Goal: Information Seeking & Learning: Understand process/instructions

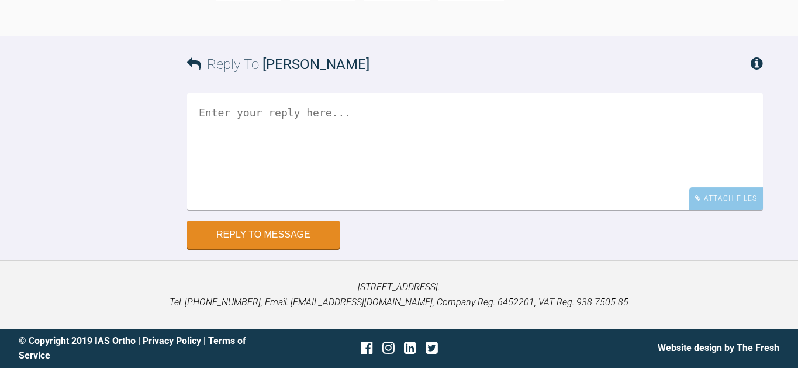
scroll to position [2444, 0]
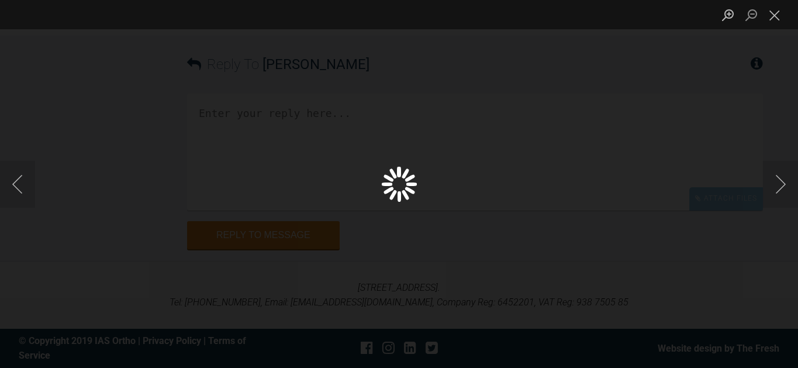
click at [283, 222] on div "Lightbox" at bounding box center [399, 184] width 798 height 368
click at [744, 169] on div "Lightbox" at bounding box center [399, 184] width 798 height 368
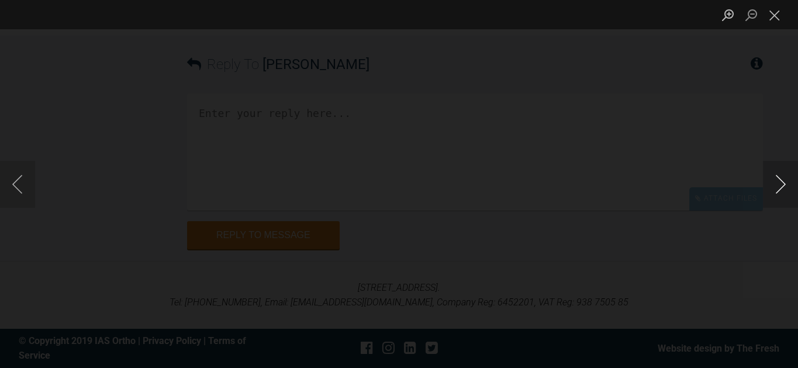
click at [777, 179] on button "Next image" at bounding box center [780, 184] width 35 height 47
click at [775, 11] on button "Close lightbox" at bounding box center [774, 15] width 23 height 20
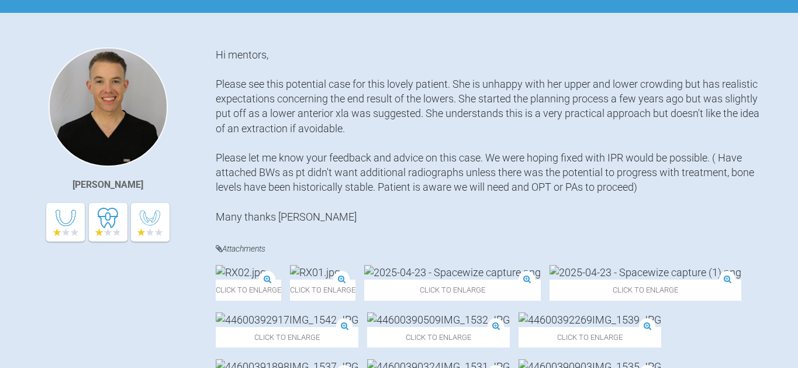
scroll to position [0, 0]
